Goal: Transaction & Acquisition: Download file/media

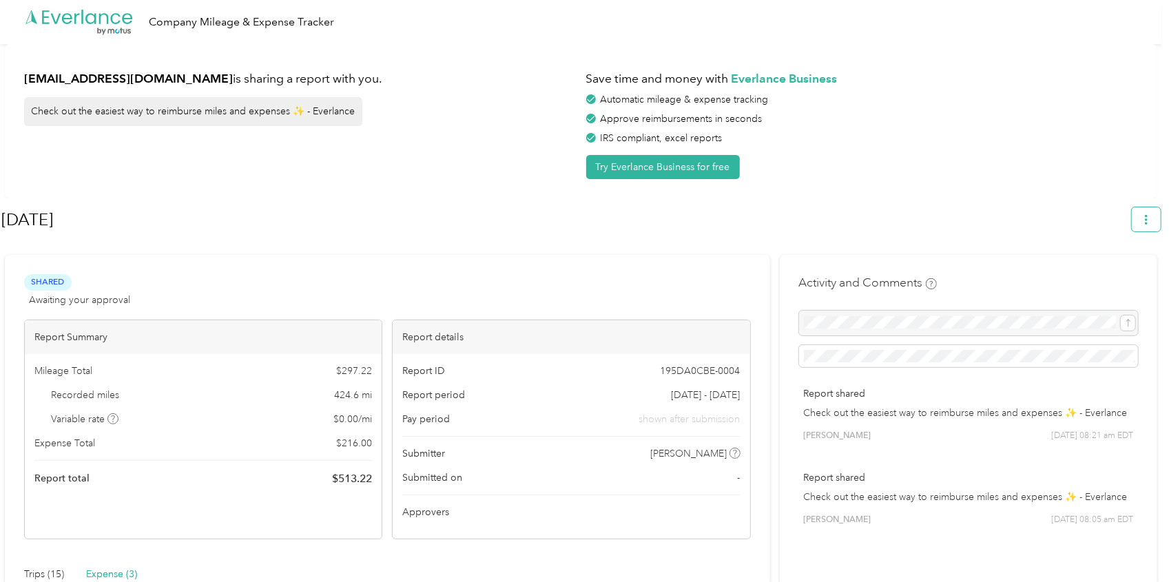
click at [1148, 223] on icon "button" at bounding box center [1146, 220] width 3 height 10
click at [1121, 277] on span "Download" at bounding box center [1114, 284] width 45 height 14
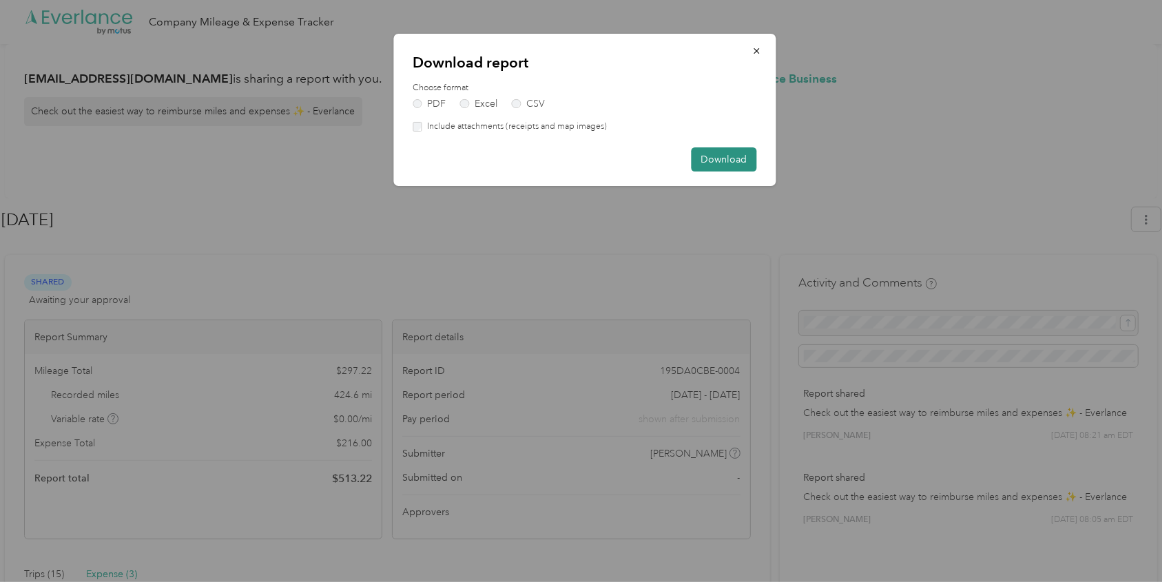
click at [714, 155] on button "Download" at bounding box center [723, 159] width 65 height 24
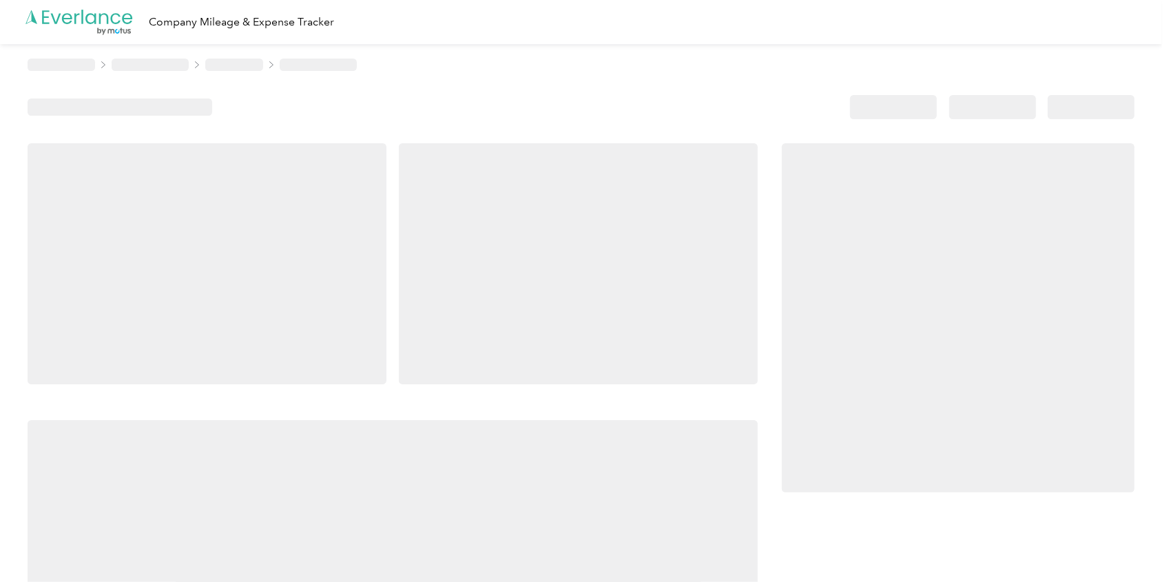
scroll to position [85, 0]
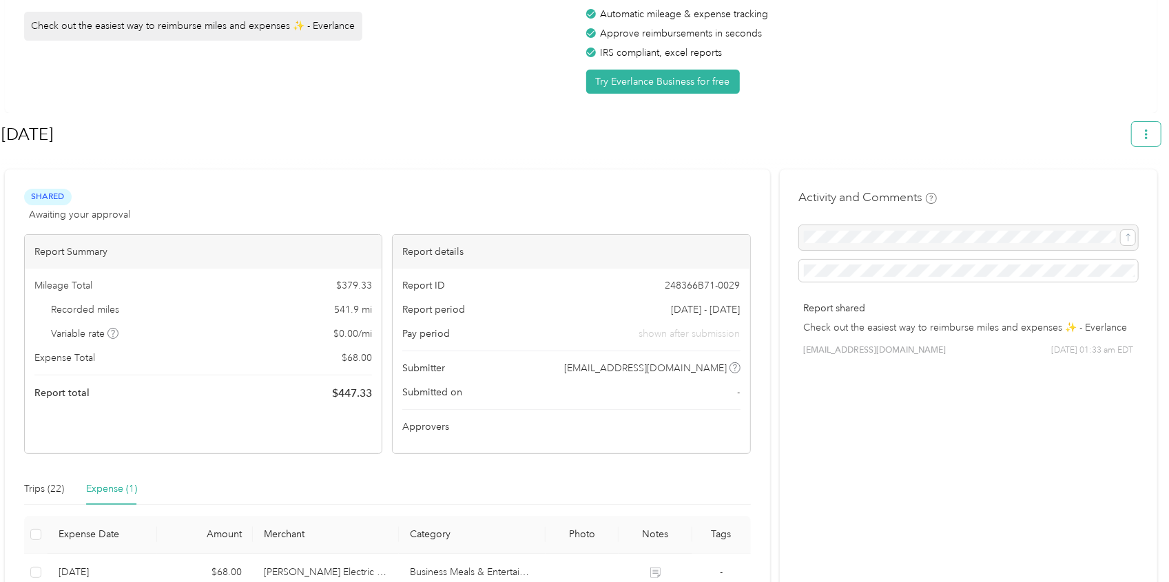
click at [1148, 134] on icon "button" at bounding box center [1146, 135] width 3 height 10
click at [1093, 194] on li "Download" at bounding box center [1115, 199] width 94 height 24
click at [1082, 194] on icon at bounding box center [1083, 199] width 10 height 10
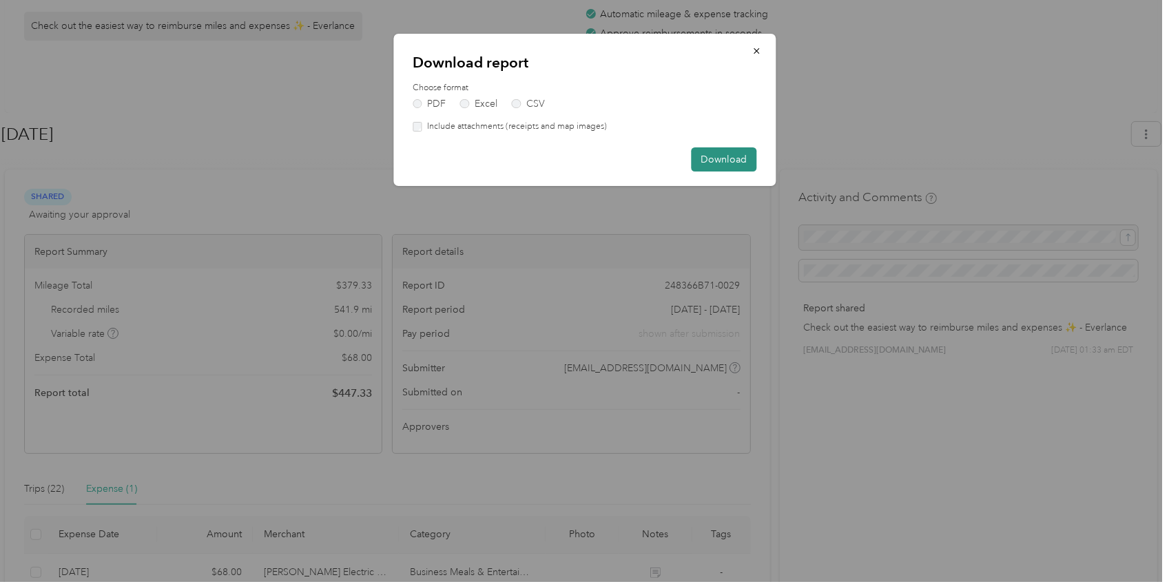
click at [738, 150] on button "Download" at bounding box center [723, 159] width 65 height 24
